Goal: Information Seeking & Learning: Learn about a topic

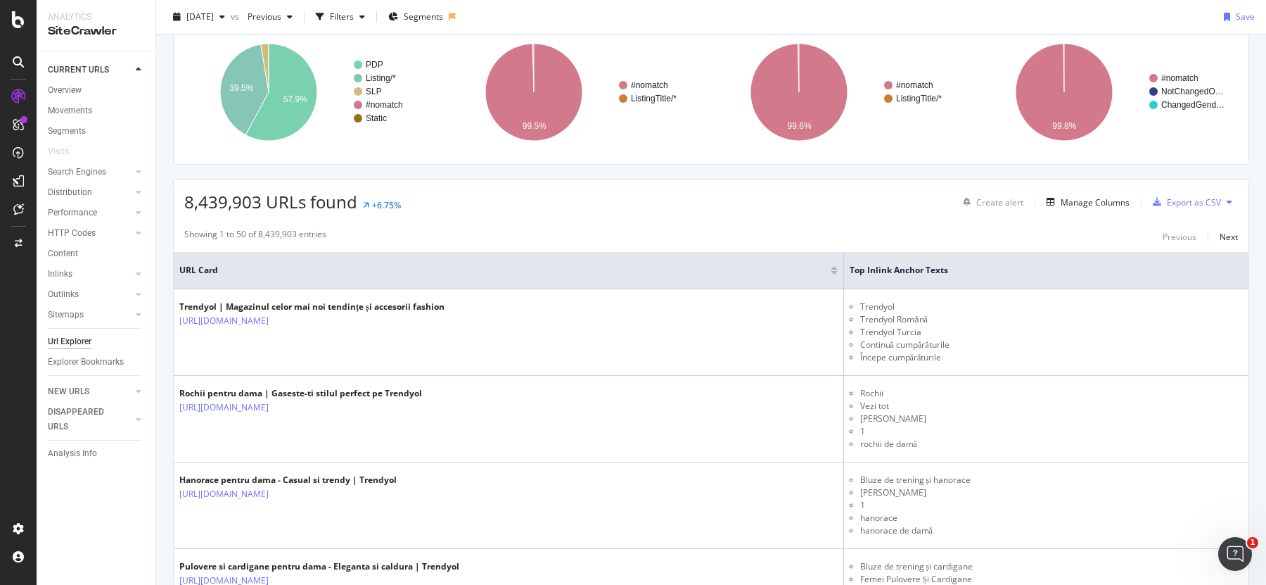
scroll to position [138, 0]
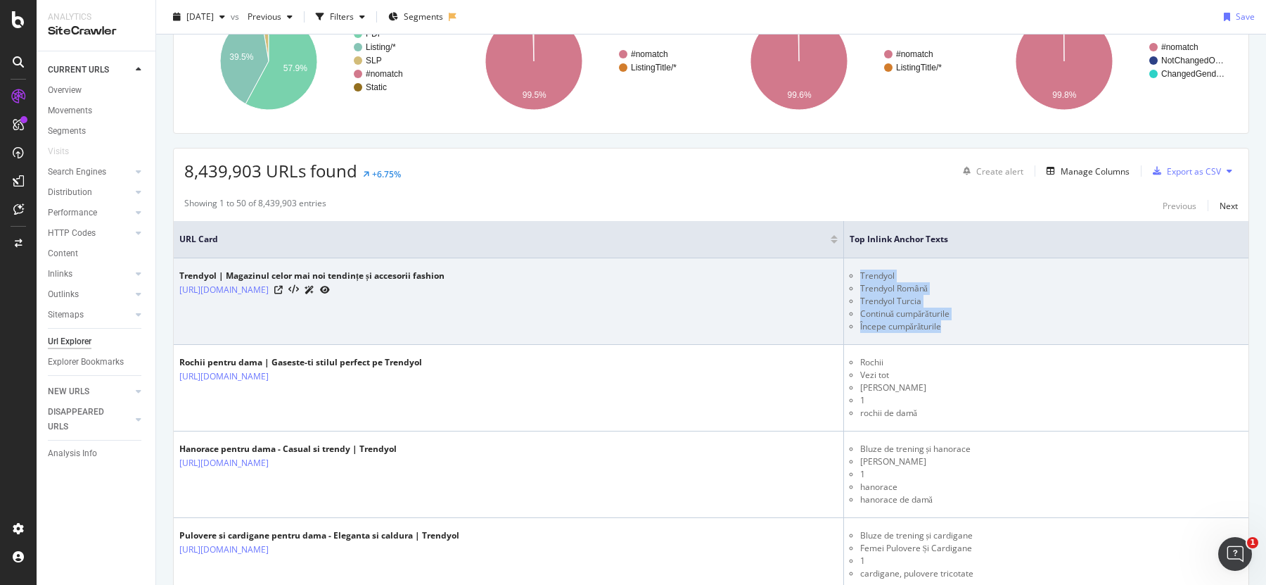
drag, startPoint x: 879, startPoint y: 267, endPoint x: 980, endPoint y: 328, distance: 118.0
click at [980, 329] on ul "Trendyol Trendyol Română Trendyol Turcia Continuă cumpărăturile Începe cumpărăt…" at bounding box center [1046, 300] width 393 height 63
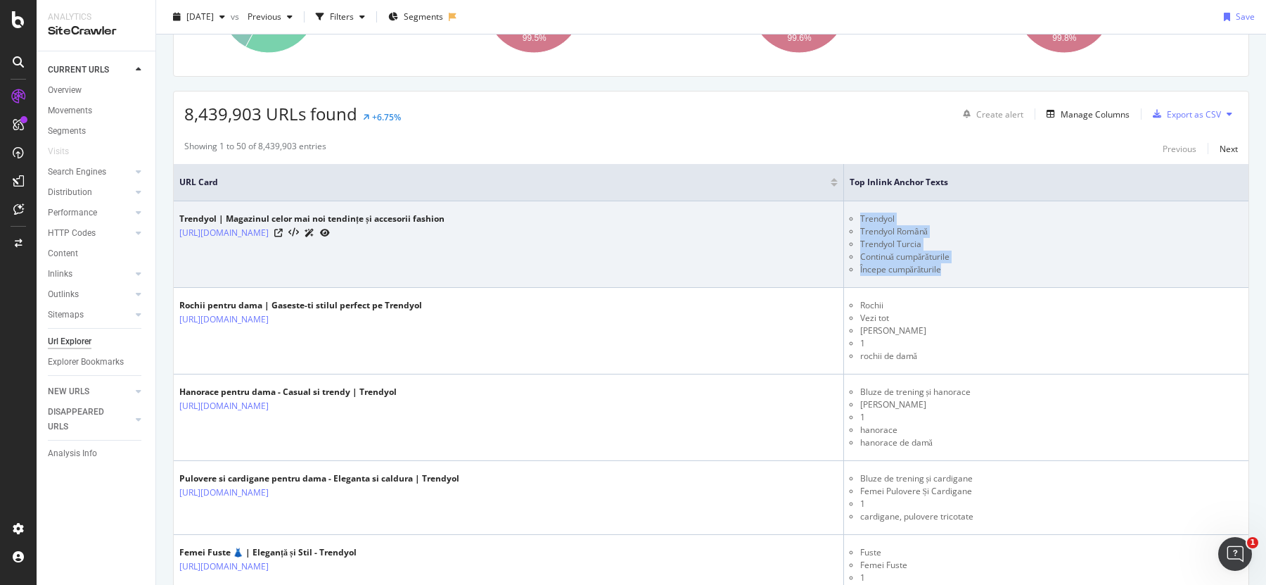
scroll to position [201, 0]
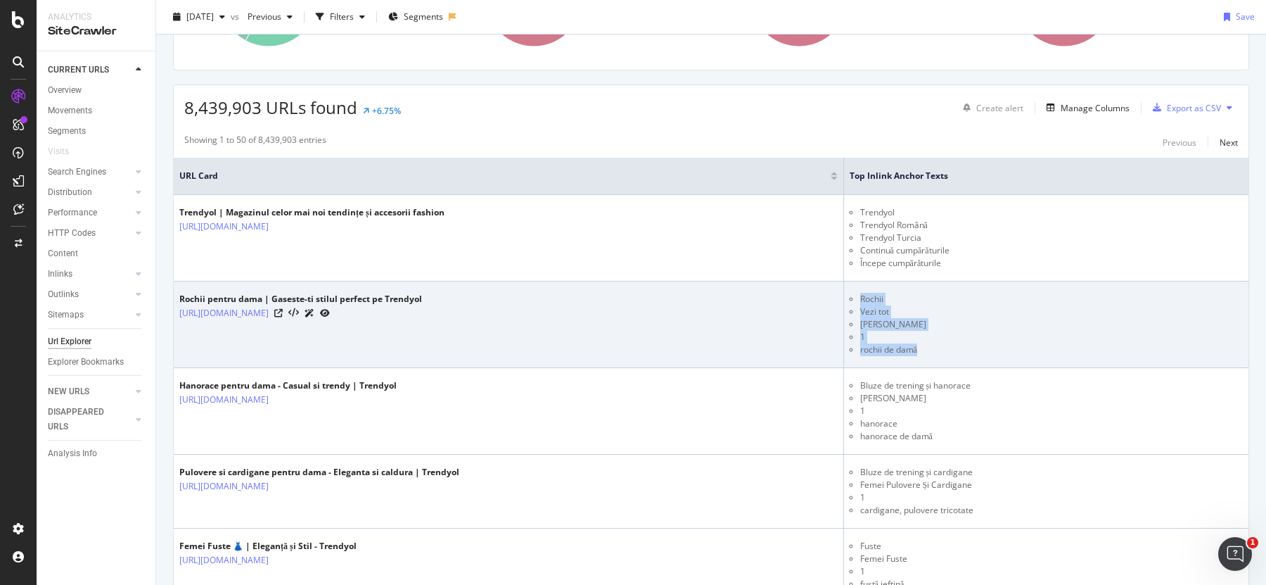
drag, startPoint x: 884, startPoint y: 294, endPoint x: 964, endPoint y: 350, distance: 97.4
click at [964, 350] on ul "Rochii Vezi tot Femei Rochii 1 rochii de damă" at bounding box center [1046, 324] width 393 height 63
click at [964, 295] on li "Rochii" at bounding box center [1052, 299] width 383 height 13
